Goal: Task Accomplishment & Management: Manage account settings

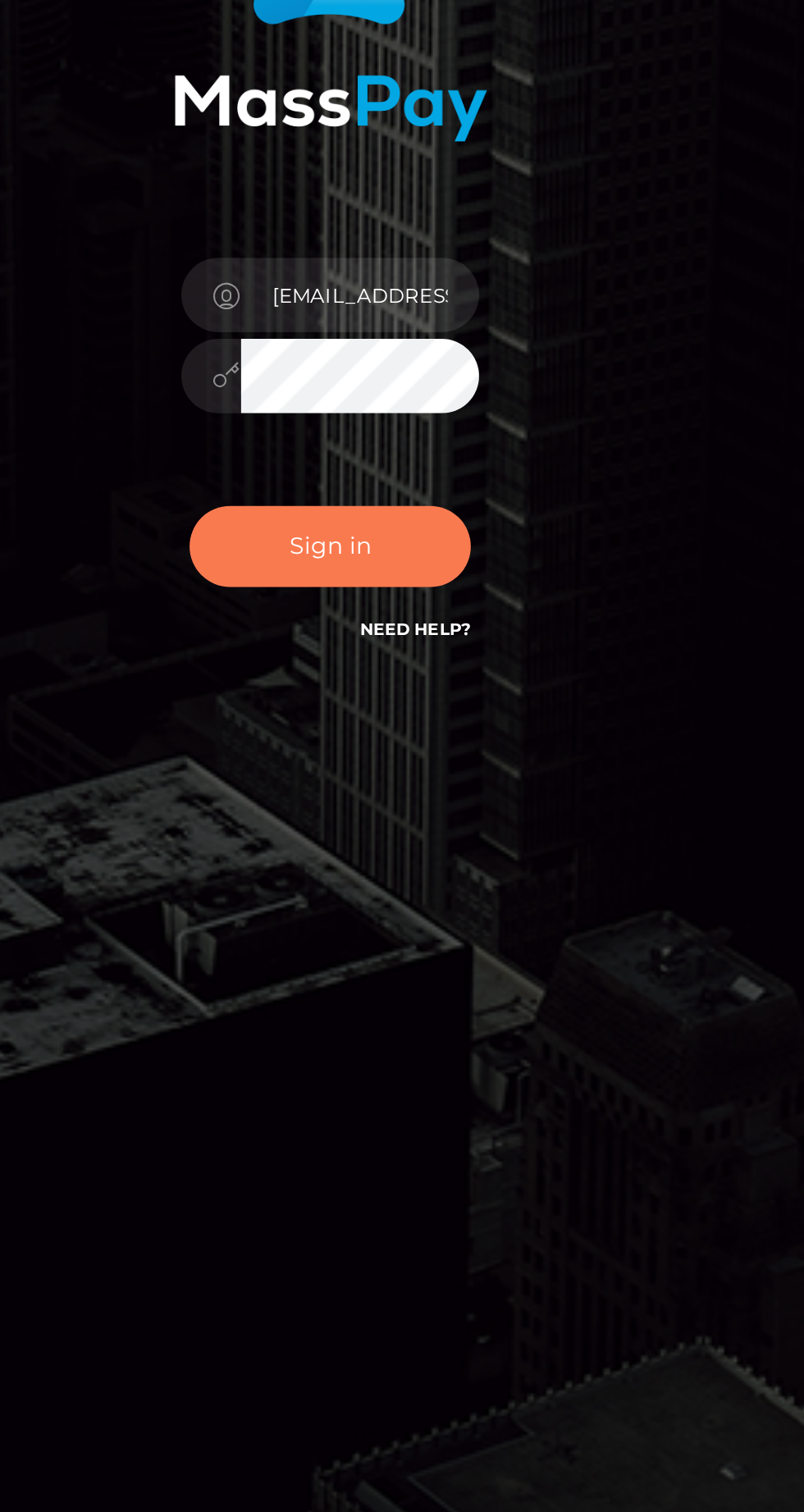
click at [434, 906] on button "Sign in" at bounding box center [402, 885] width 139 height 40
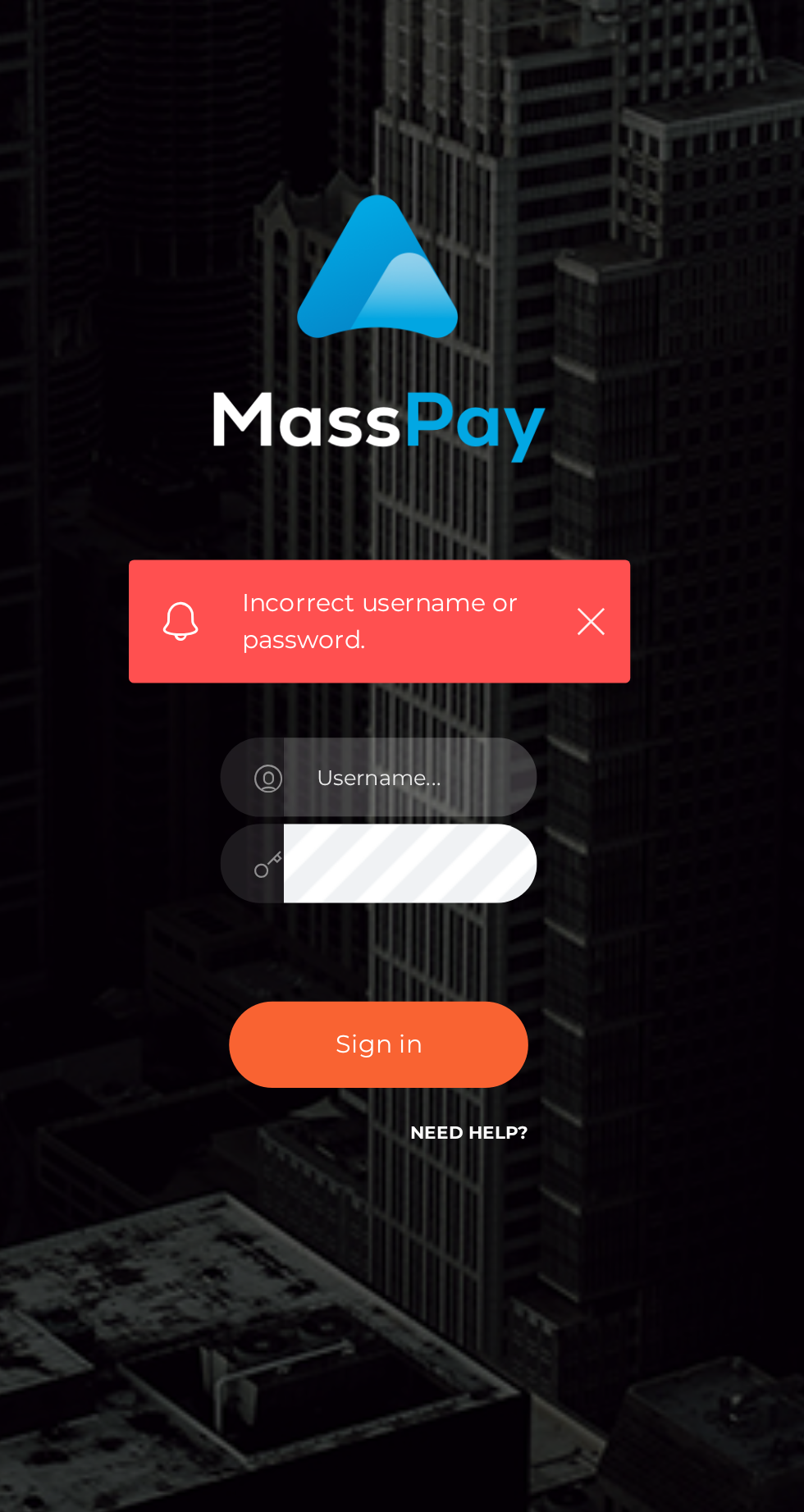
click at [409, 815] on input "text" at bounding box center [416, 796] width 118 height 37
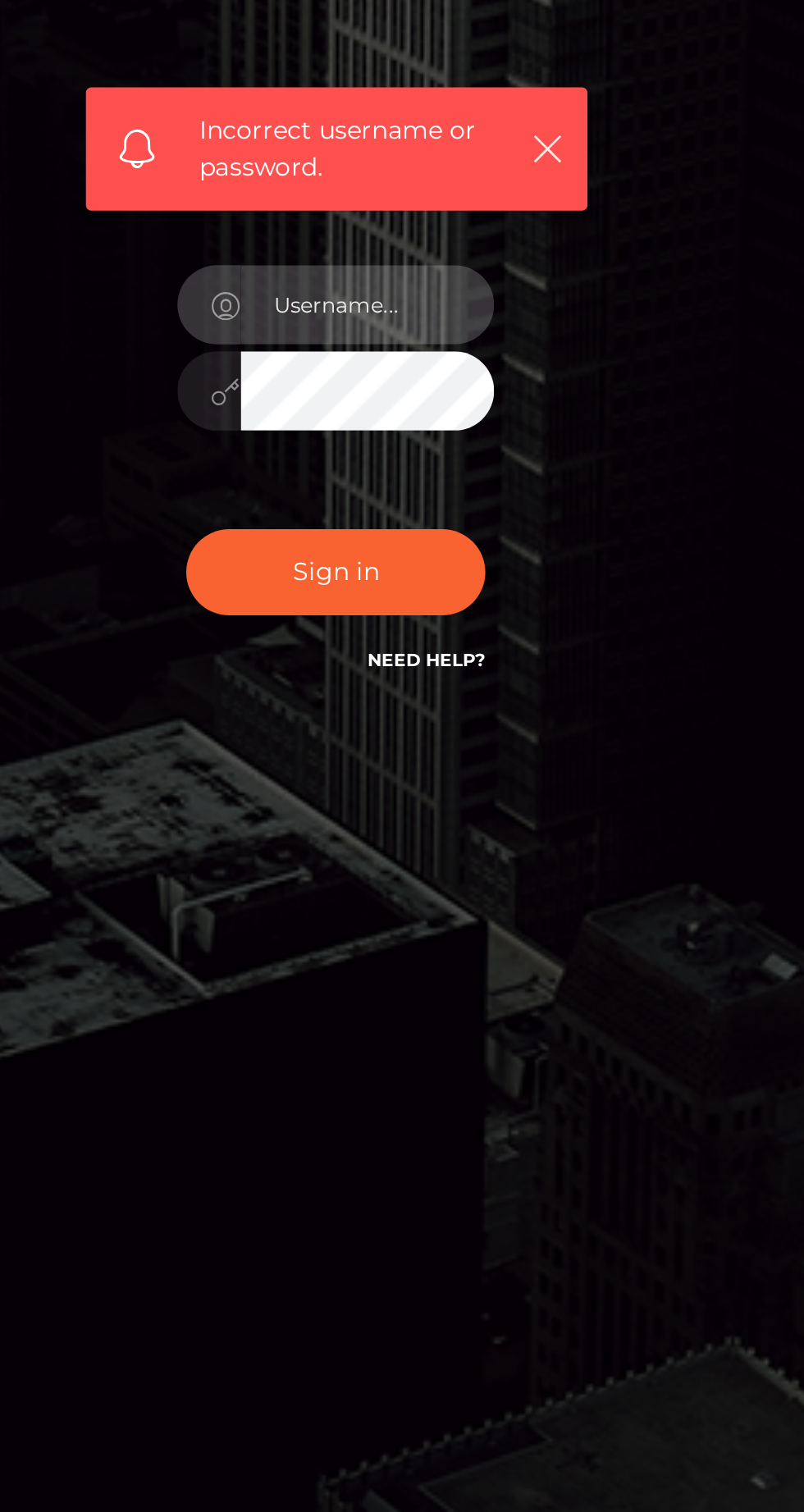
scroll to position [7, 0]
type input "[EMAIL_ADDRESS][DOMAIN_NAME]"
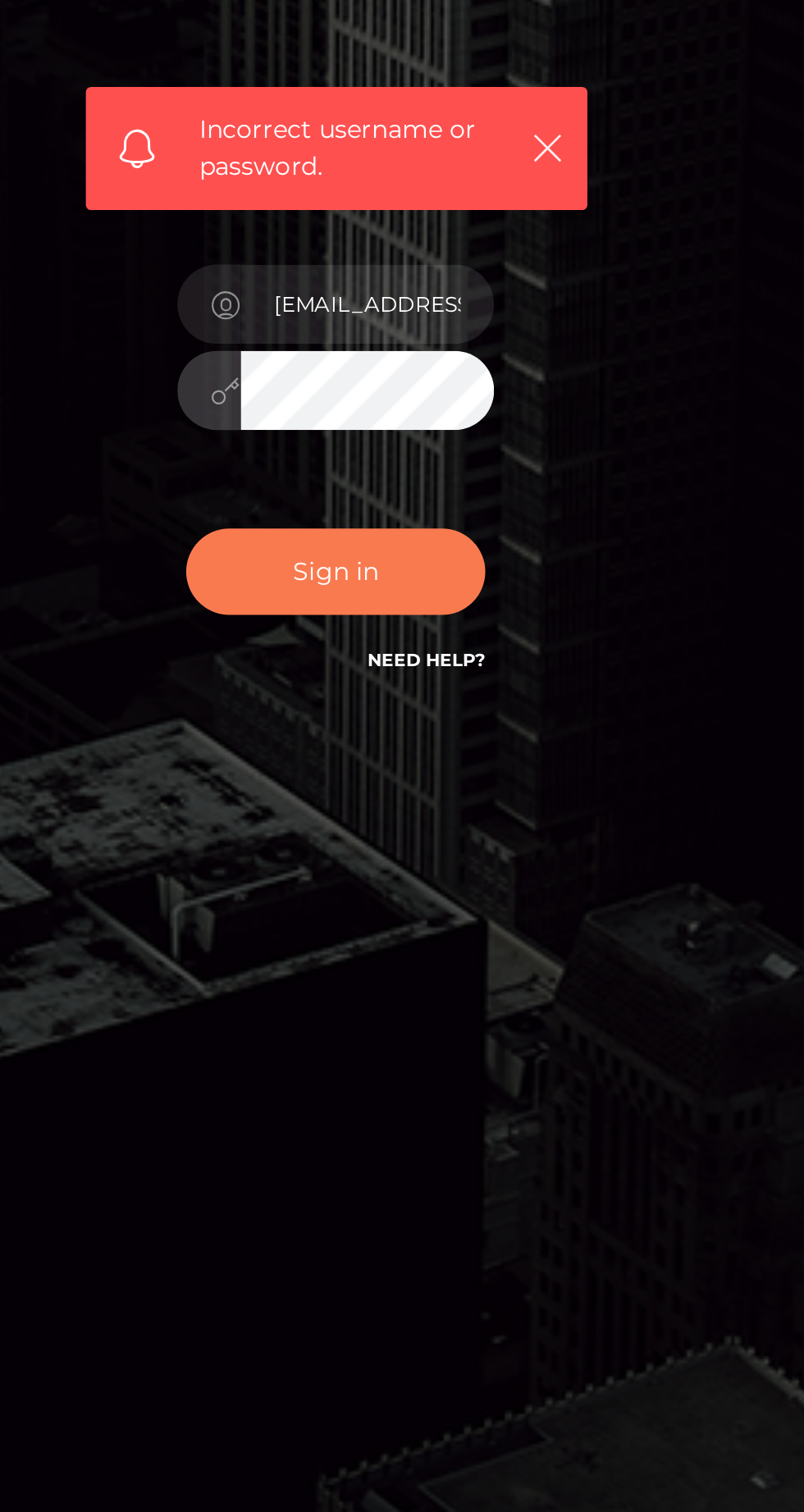
click at [447, 941] on button "Sign in" at bounding box center [402, 920] width 139 height 40
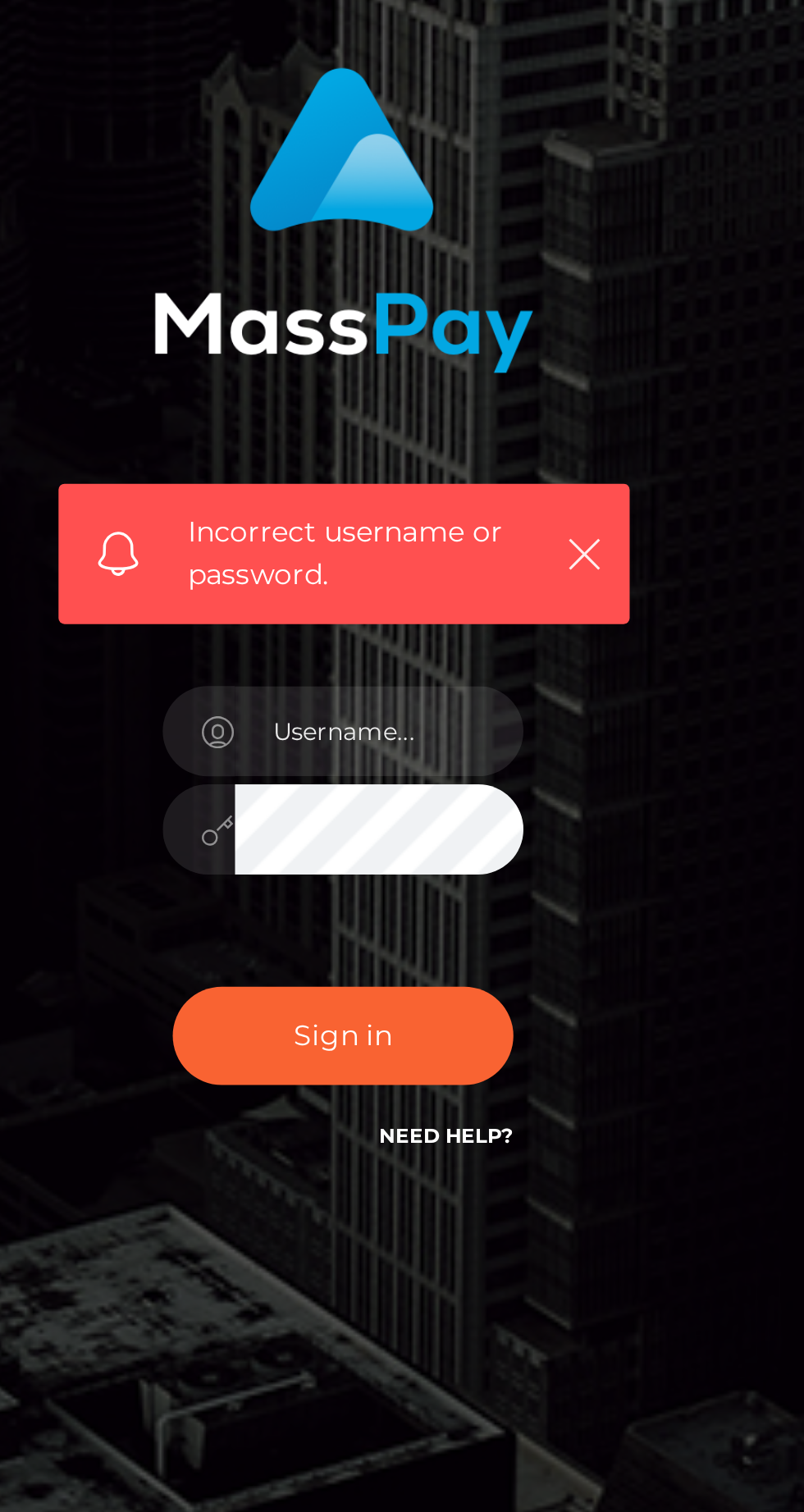
scroll to position [10, 0]
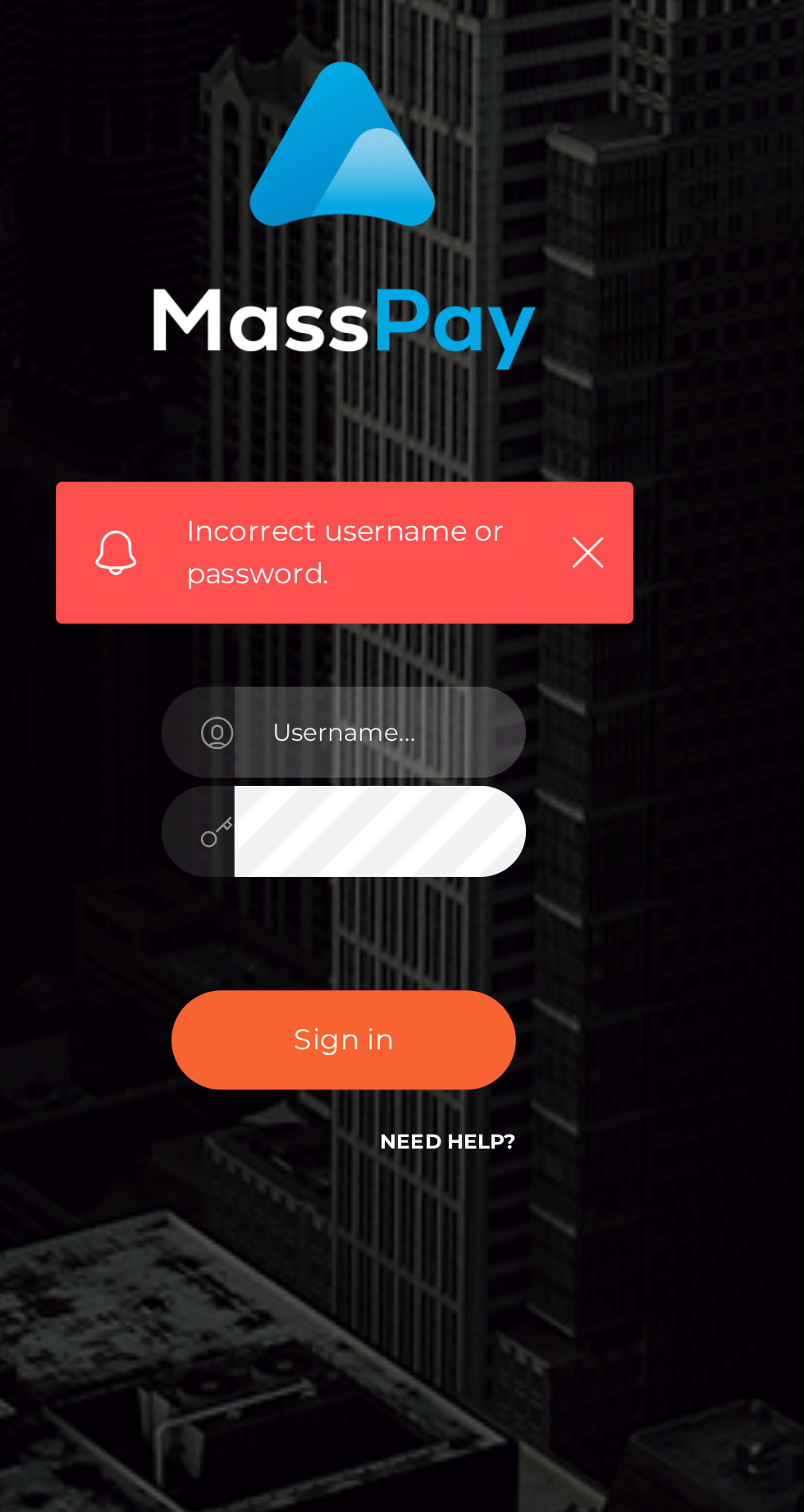
click at [429, 815] on input "text" at bounding box center [416, 796] width 118 height 37
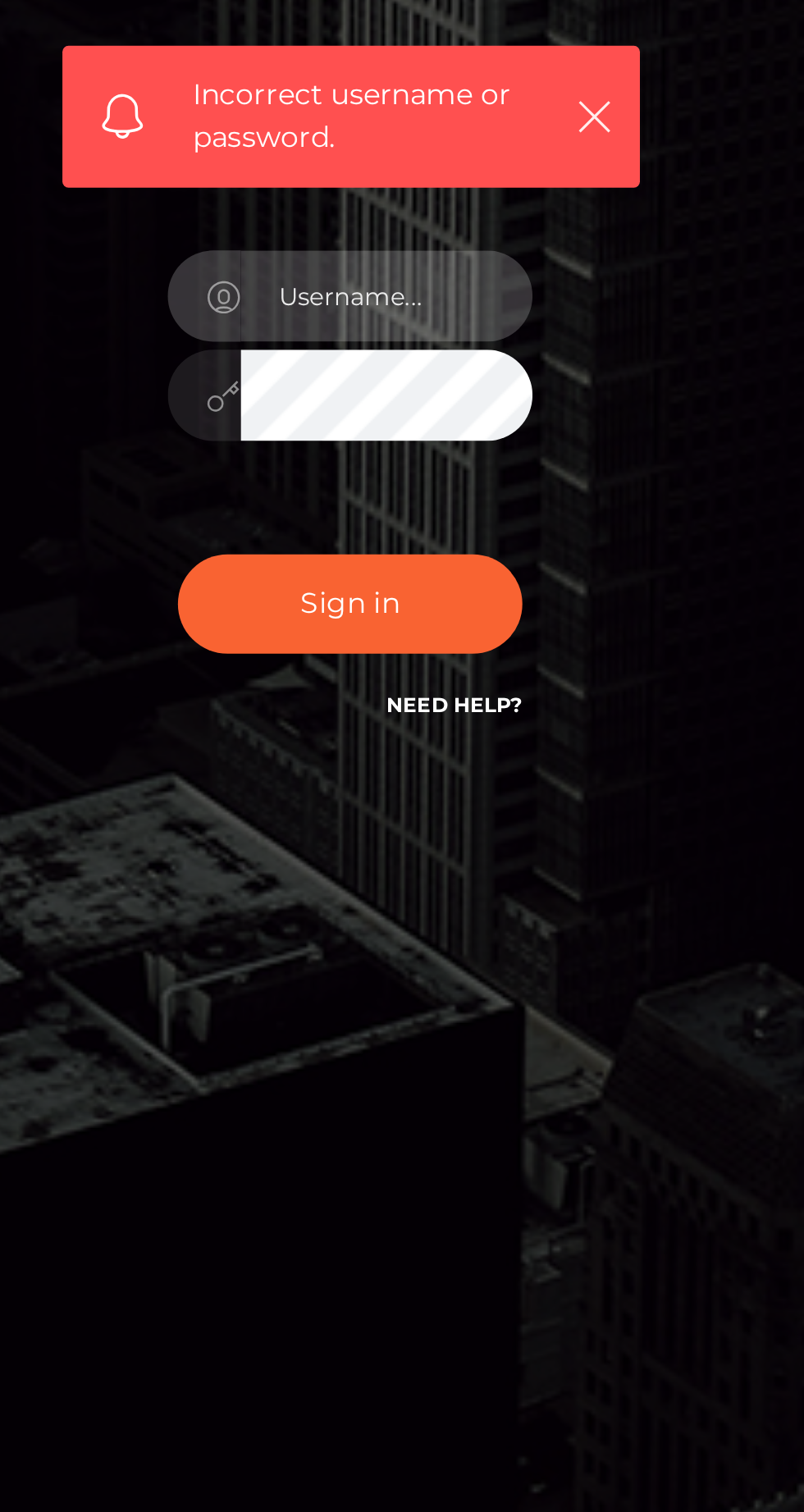
type input "[EMAIL_ADDRESS][DOMAIN_NAME]"
click at [418, 815] on input "[EMAIL_ADDRESS][DOMAIN_NAME]" at bounding box center [416, 796] width 118 height 37
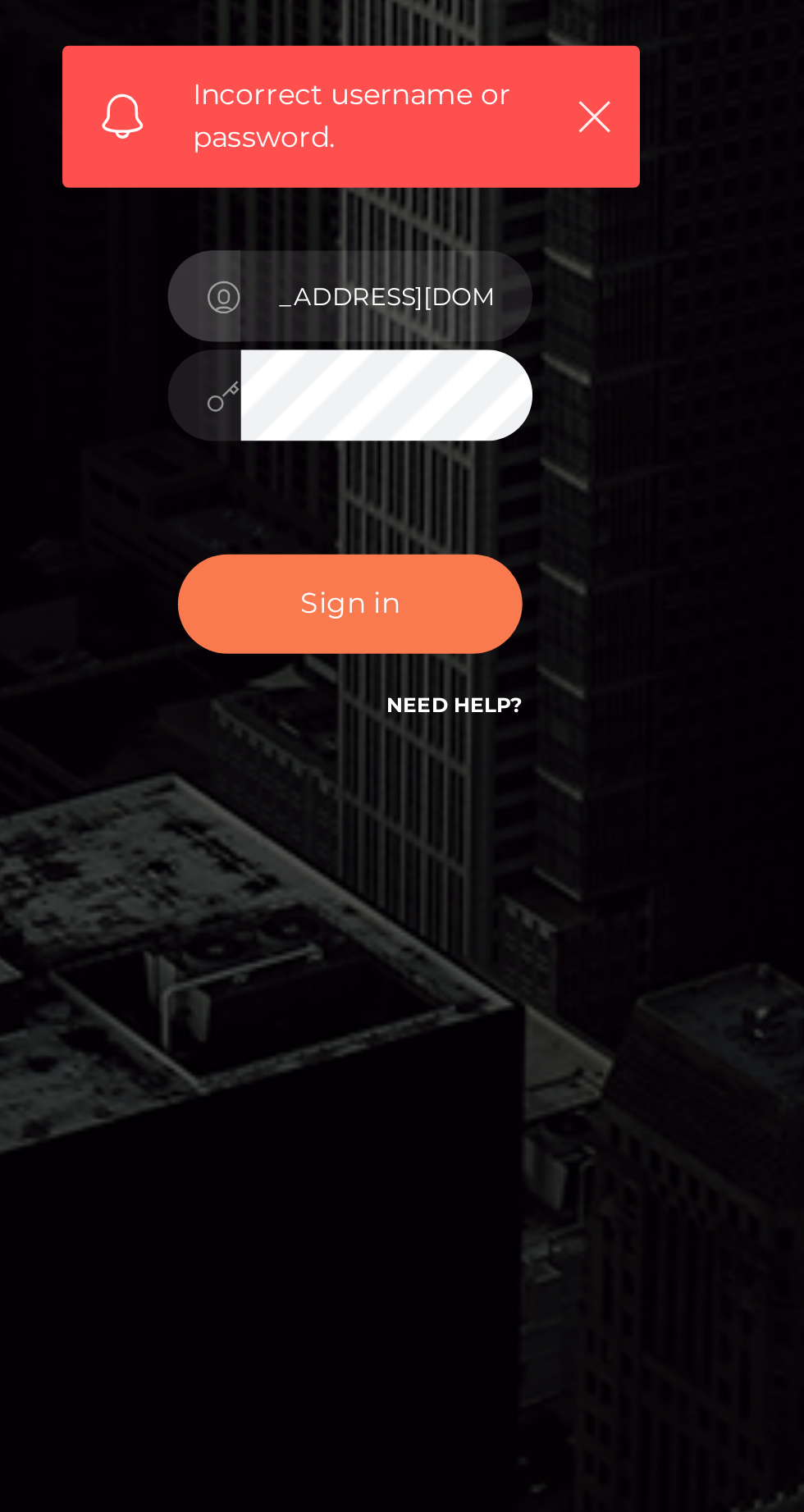
click at [437, 941] on button "Sign in" at bounding box center [402, 920] width 139 height 40
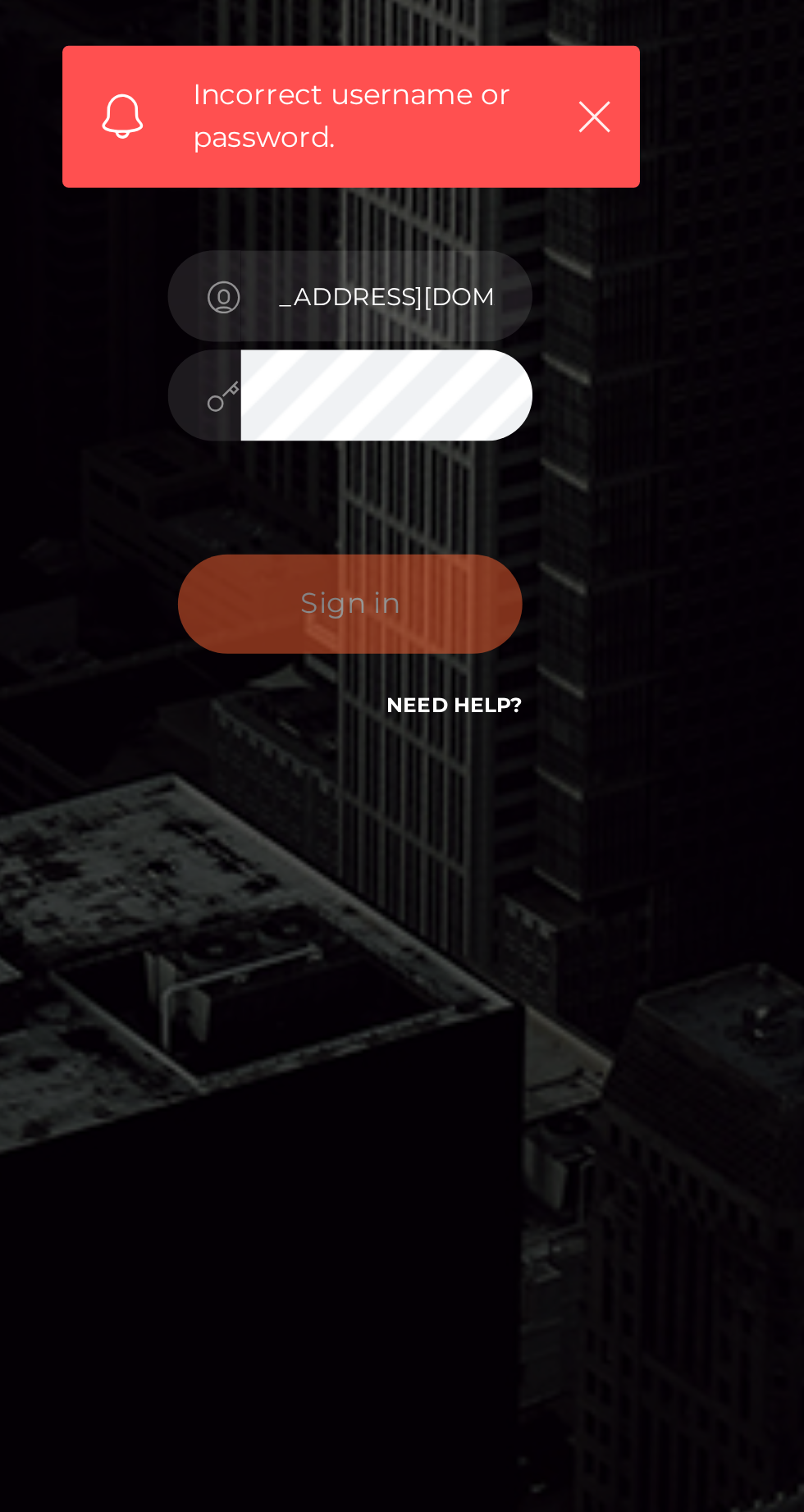
scroll to position [0, 0]
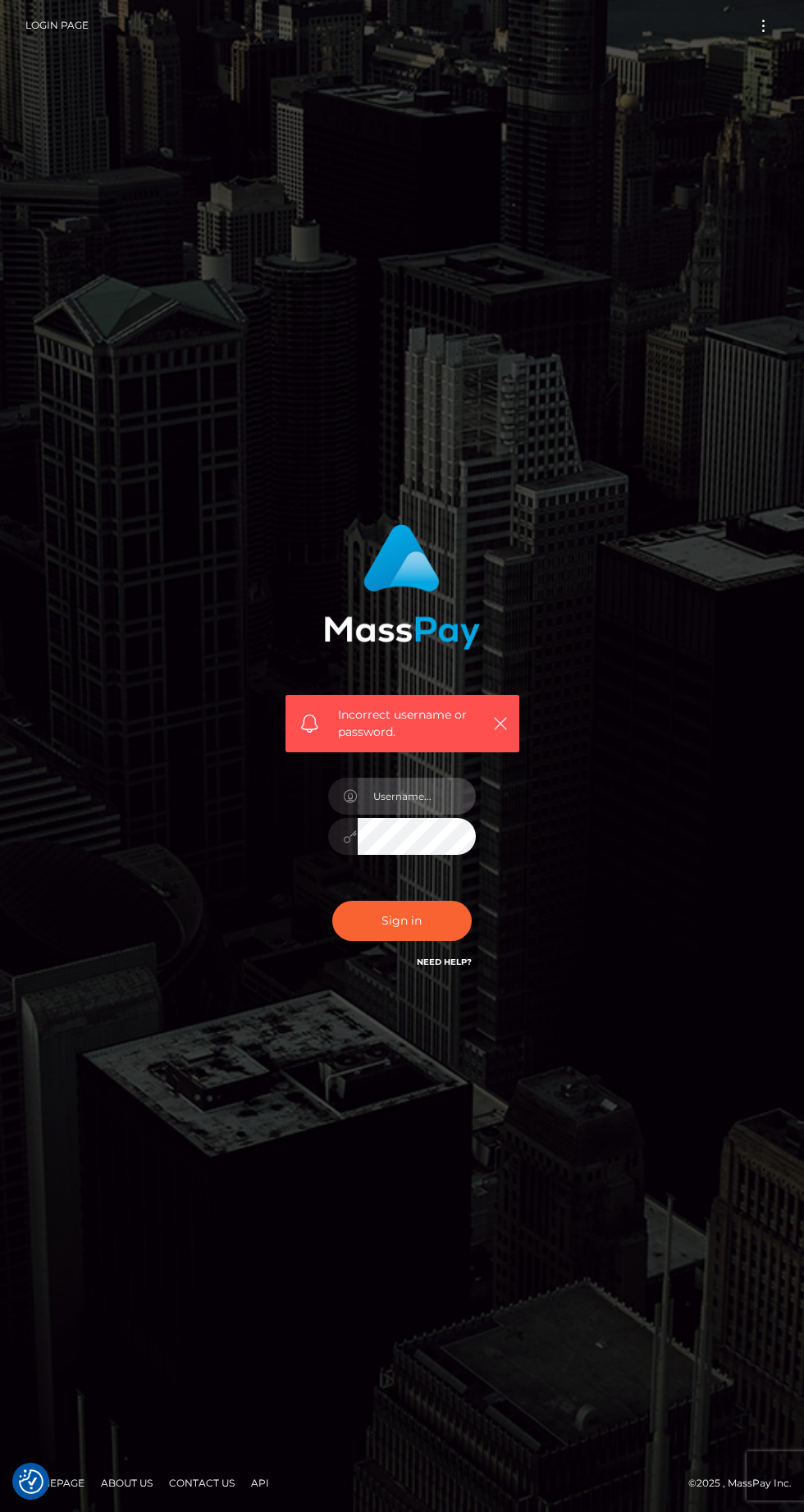
click at [423, 815] on input "text" at bounding box center [416, 796] width 118 height 37
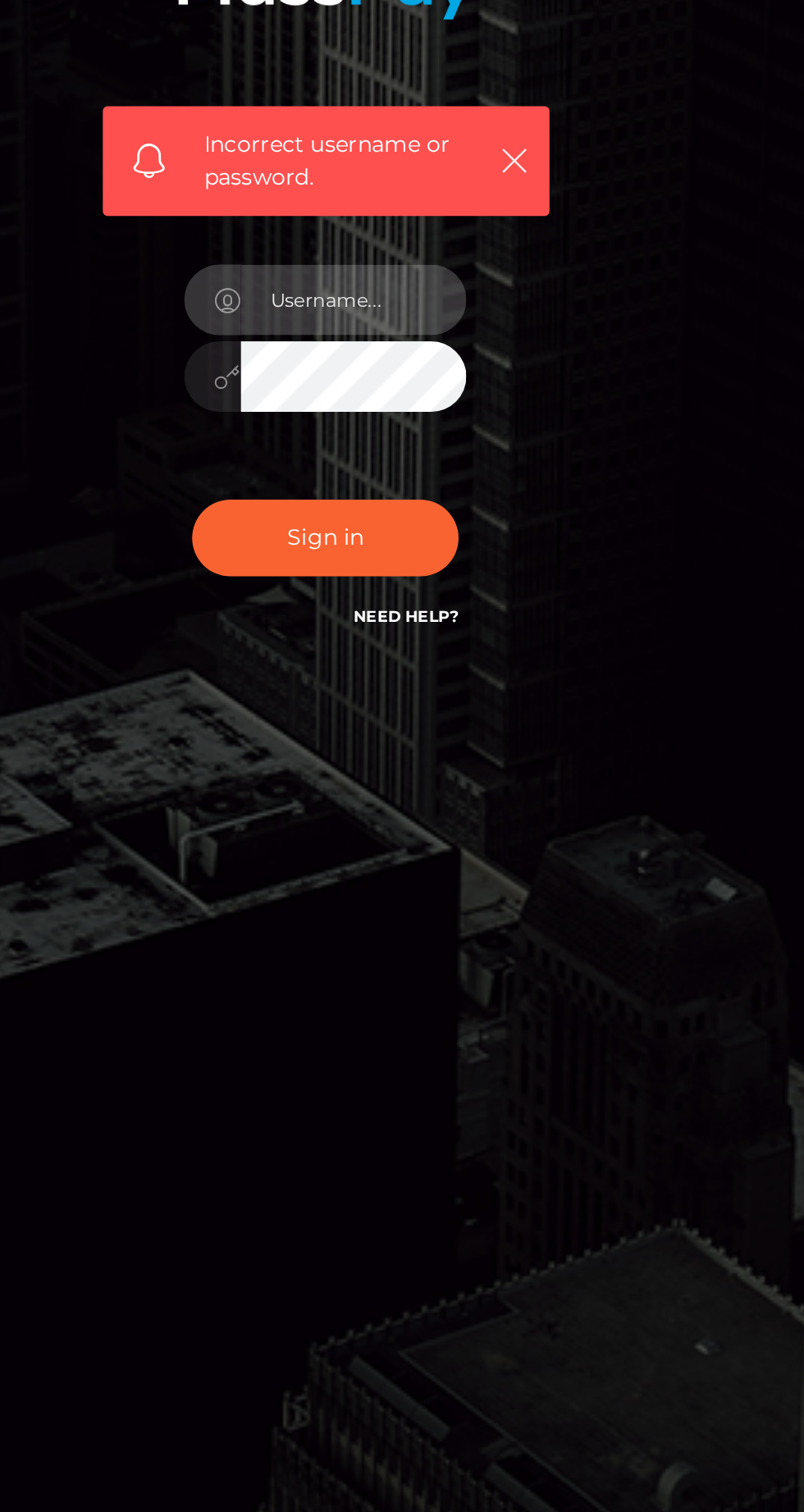
type input "withlove2lea@gmail.com"
click at [608, 949] on div "Incorrect username or password. withlove2lea@gmail.com" at bounding box center [402, 756] width 590 height 489
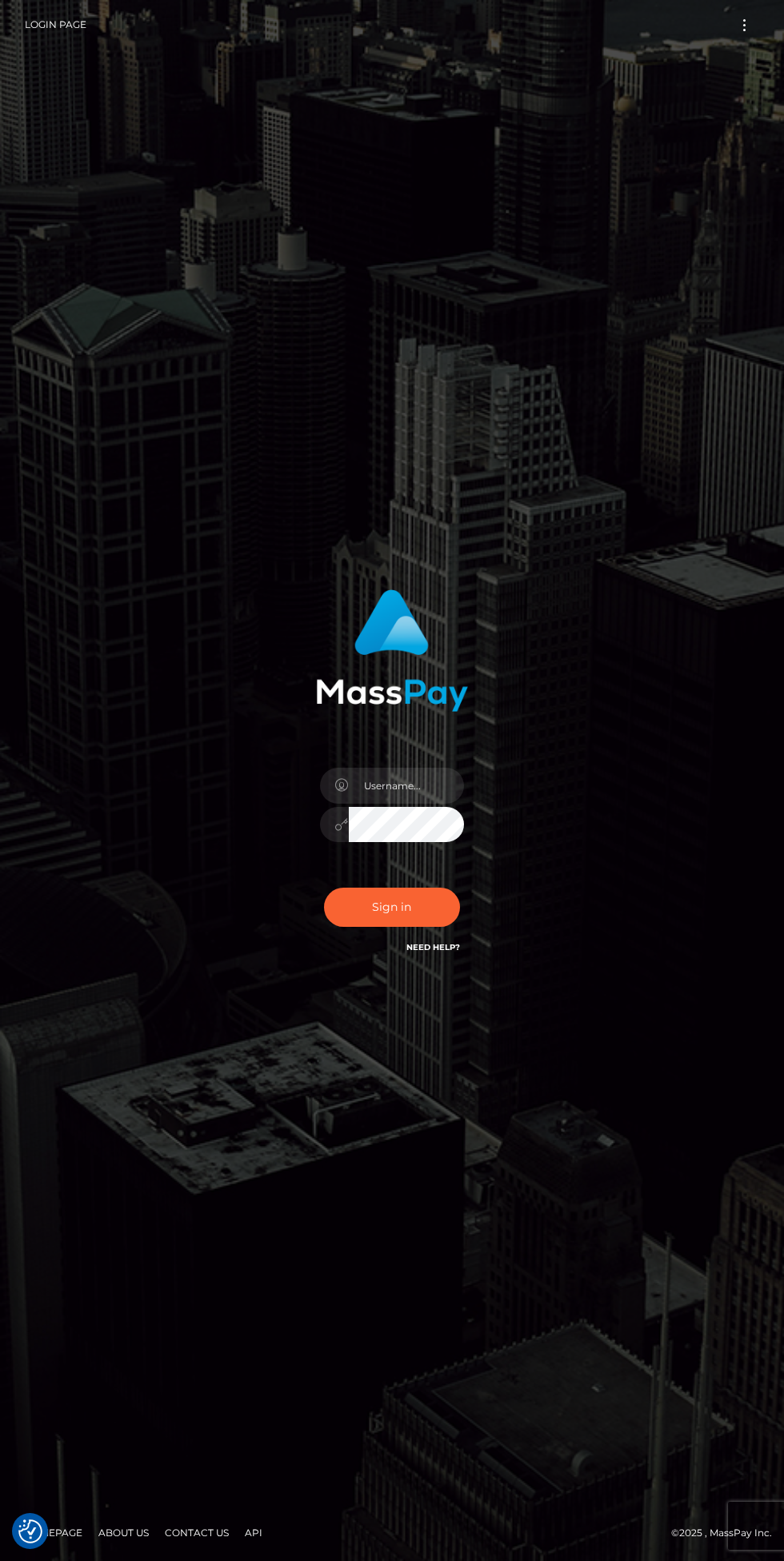
checkbox input "true"
